Goal: Information Seeking & Learning: Find contact information

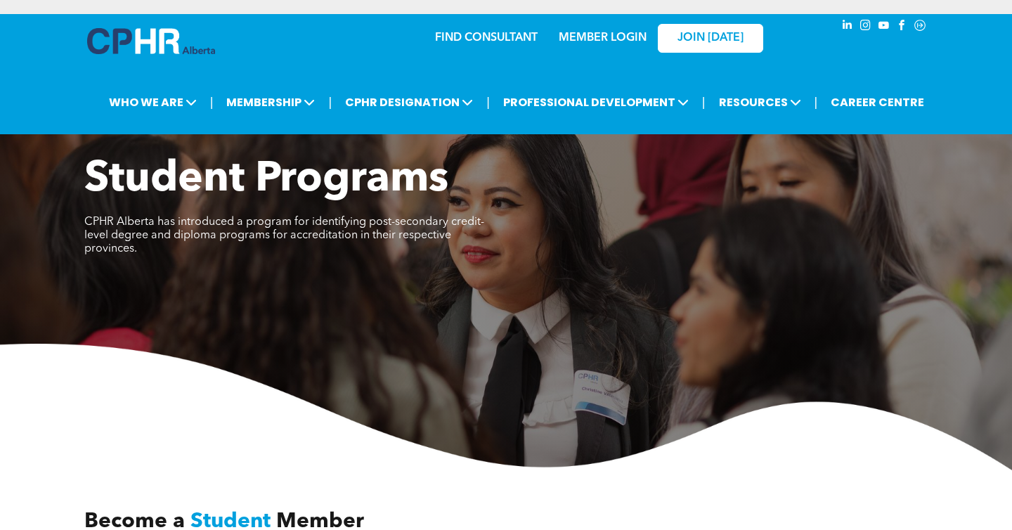
click at [605, 32] on p "MEMBER LOGIN" at bounding box center [602, 38] width 91 height 13
click at [605, 32] on link "MEMBER LOGIN" at bounding box center [603, 37] width 88 height 11
click at [451, 21] on div "FIND CONSULTANT" at bounding box center [495, 33] width 120 height 25
click at [461, 32] on link "FIND CONSULTANT" at bounding box center [486, 37] width 103 height 11
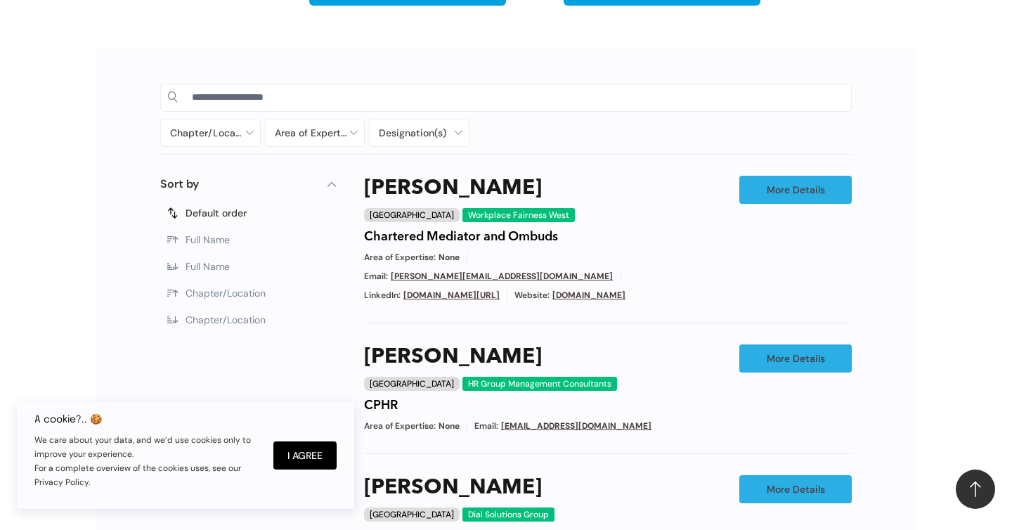
scroll to position [642, 0]
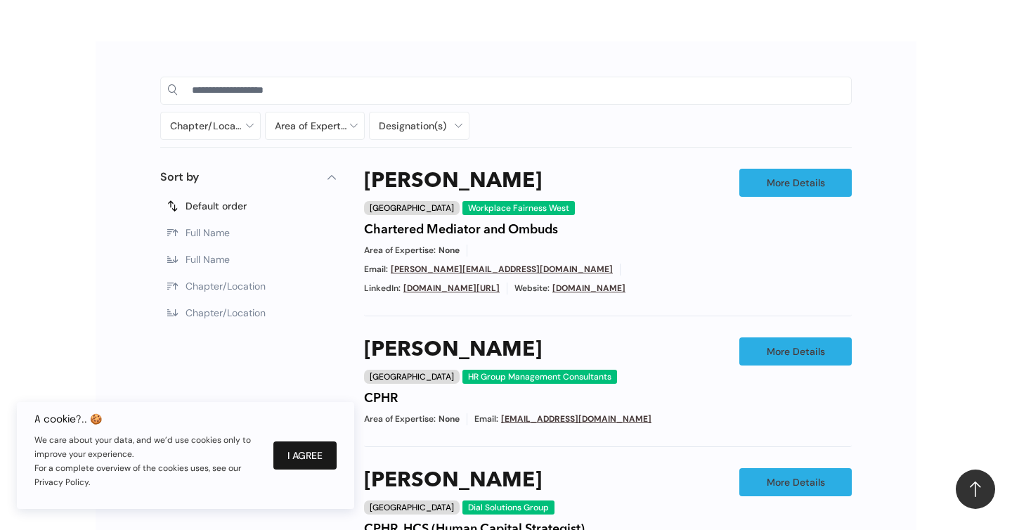
click at [317, 459] on button "I Agree" at bounding box center [304, 455] width 63 height 28
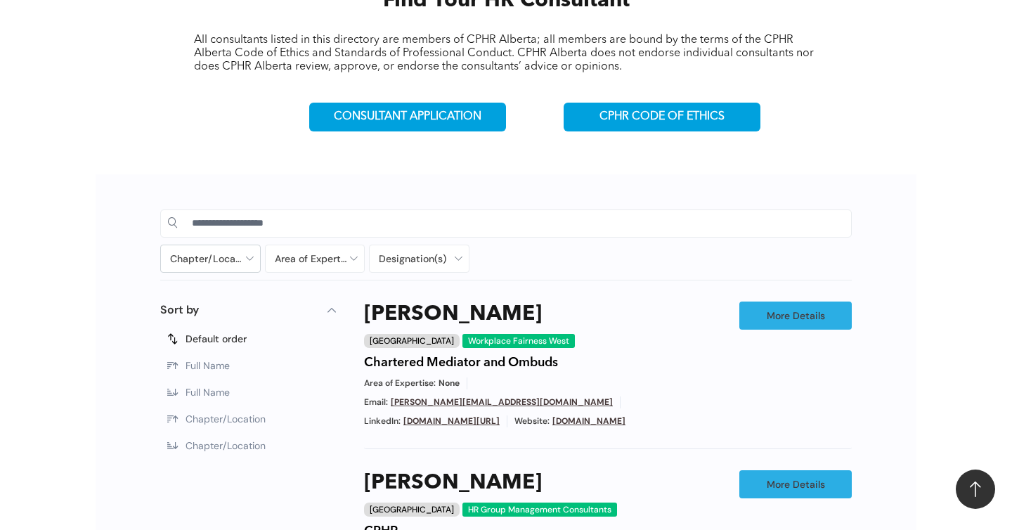
scroll to position [529, 0]
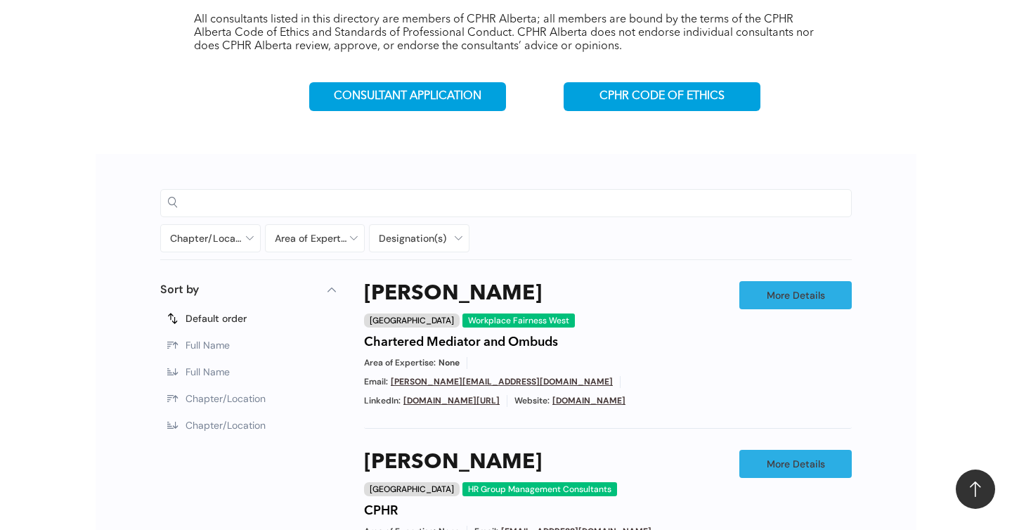
click at [259, 193] on input at bounding box center [518, 202] width 652 height 21
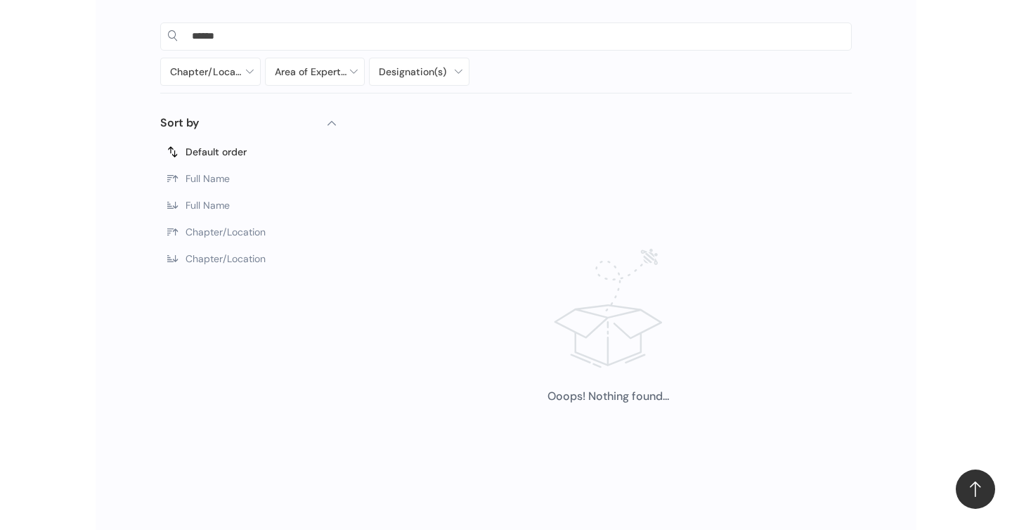
scroll to position [702, 0]
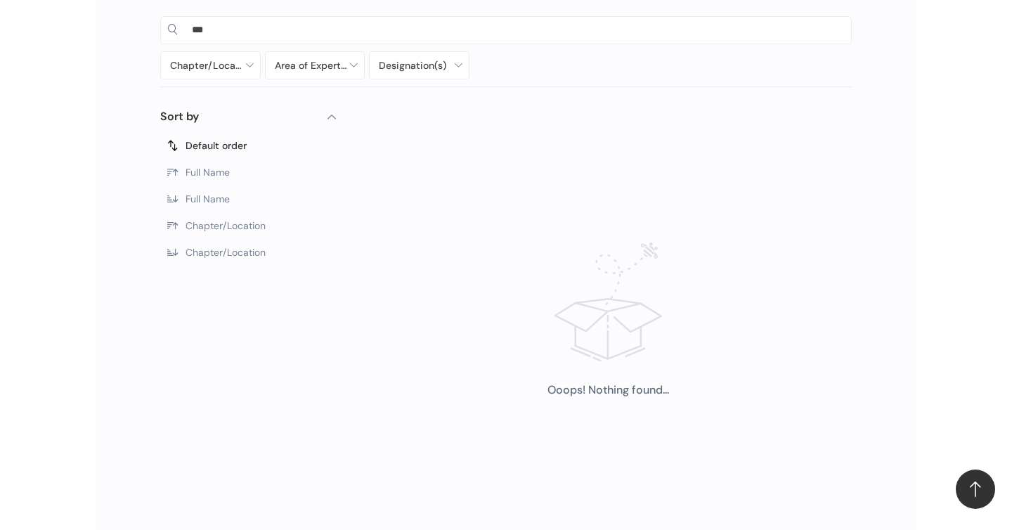
type input "**"
